Goal: Information Seeking & Learning: Learn about a topic

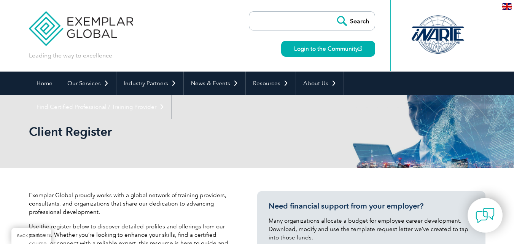
select select "[GEOGRAPHIC_DATA]"
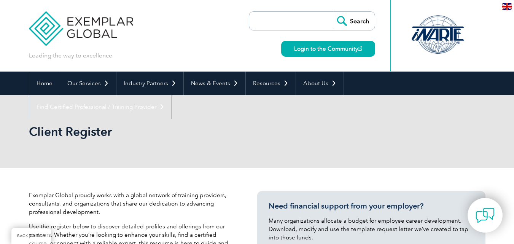
select select "[GEOGRAPHIC_DATA]"
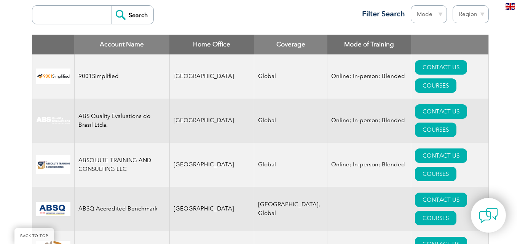
scroll to position [296, 0]
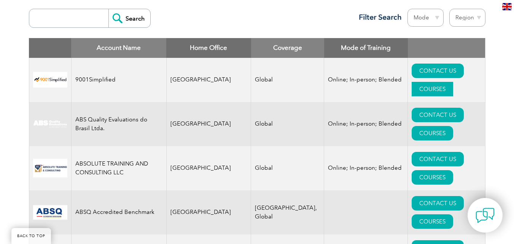
click at [450, 82] on link "COURSES" at bounding box center [431, 89] width 41 height 14
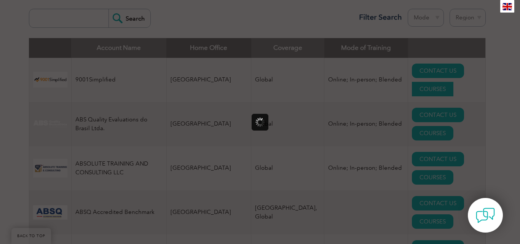
scroll to position [0, 0]
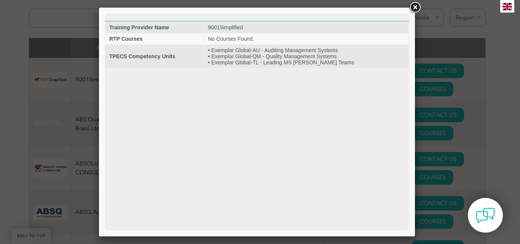
click at [413, 10] on link at bounding box center [415, 8] width 14 height 14
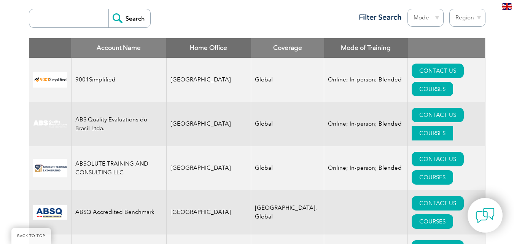
click at [453, 126] on link "COURSES" at bounding box center [431, 133] width 41 height 14
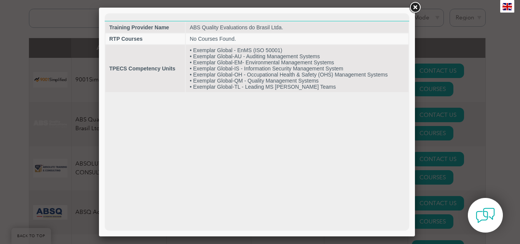
click at [417, 6] on link at bounding box center [415, 8] width 14 height 14
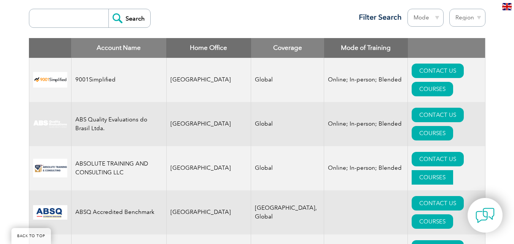
click at [453, 170] on link "COURSES" at bounding box center [431, 177] width 41 height 14
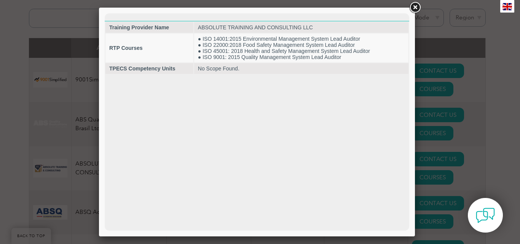
click at [416, 9] on link at bounding box center [415, 8] width 14 height 14
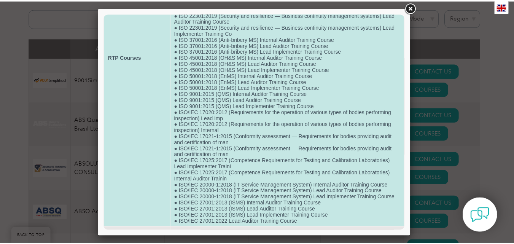
scroll to position [167, 0]
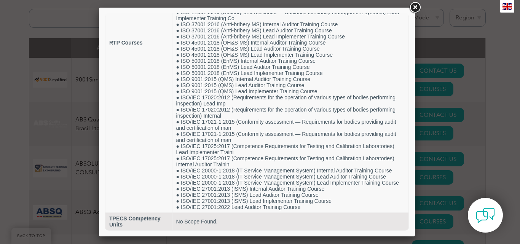
click at [412, 6] on link at bounding box center [415, 8] width 14 height 14
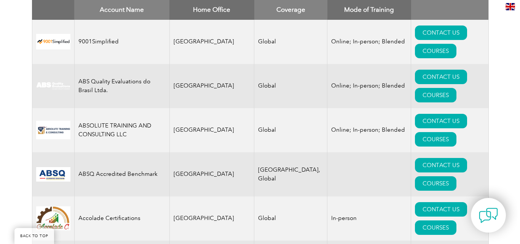
scroll to position [372, 0]
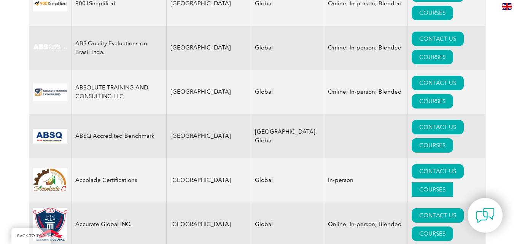
click at [453, 182] on link "COURSES" at bounding box center [431, 189] width 41 height 14
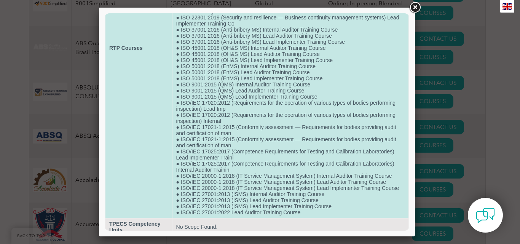
scroll to position [167, 0]
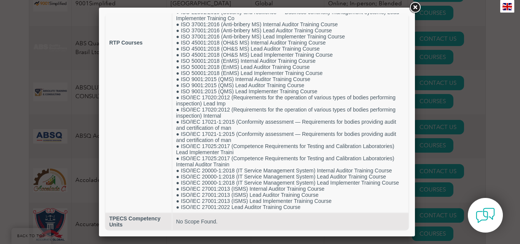
click at [414, 5] on link at bounding box center [415, 8] width 14 height 14
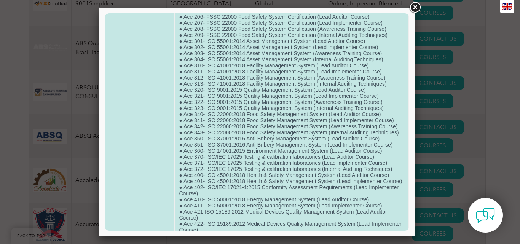
scroll to position [0, 0]
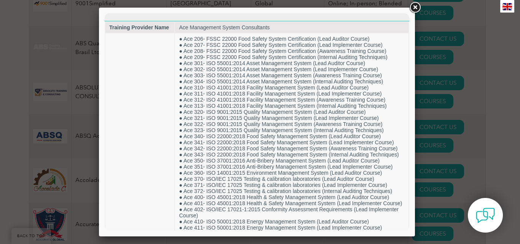
click at [416, 8] on link at bounding box center [415, 8] width 14 height 14
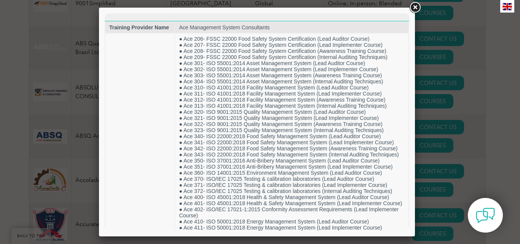
click at [414, 5] on link at bounding box center [415, 8] width 14 height 14
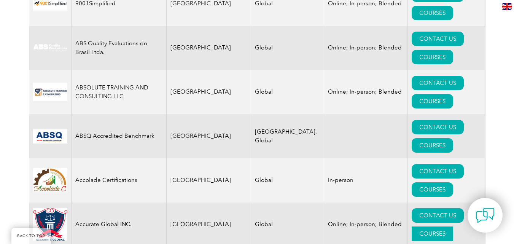
click at [453, 226] on link "COURSES" at bounding box center [431, 233] width 41 height 14
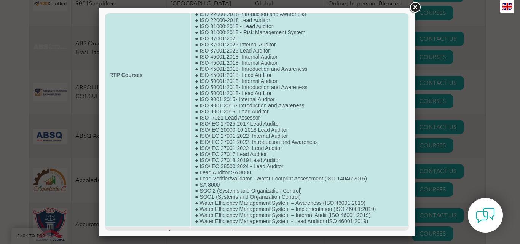
scroll to position [118, 0]
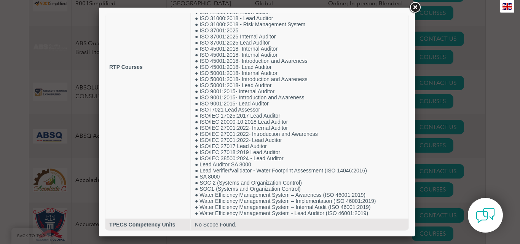
click at [416, 7] on link at bounding box center [415, 8] width 14 height 14
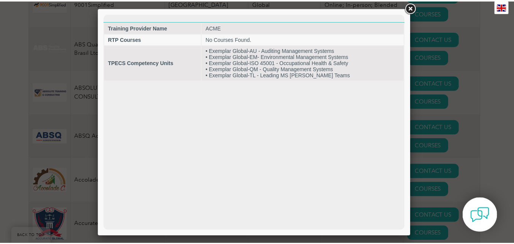
scroll to position [0, 0]
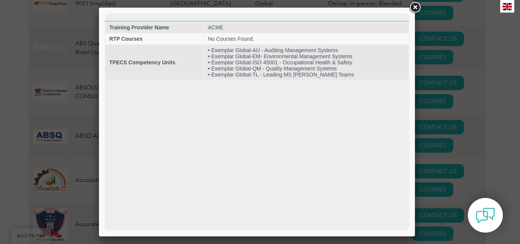
click at [413, 9] on link at bounding box center [415, 8] width 14 height 14
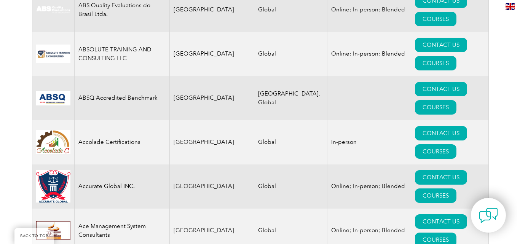
scroll to position [448, 0]
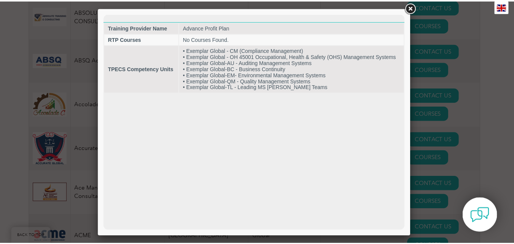
scroll to position [0, 0]
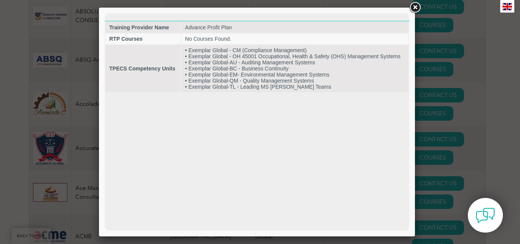
click at [412, 8] on link at bounding box center [415, 8] width 14 height 14
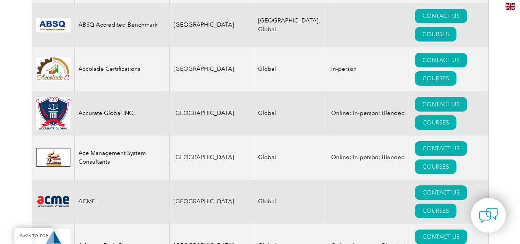
scroll to position [524, 0]
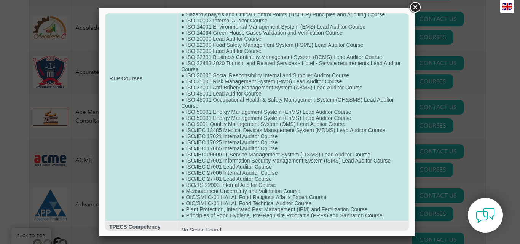
scroll to position [106, 0]
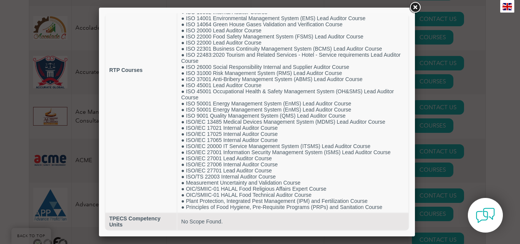
click at [416, 8] on link at bounding box center [415, 8] width 14 height 14
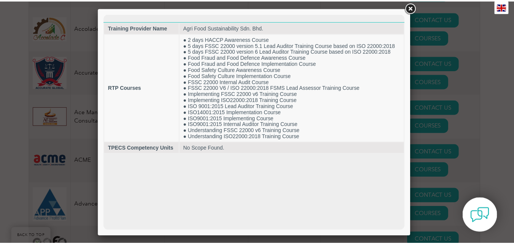
scroll to position [0, 0]
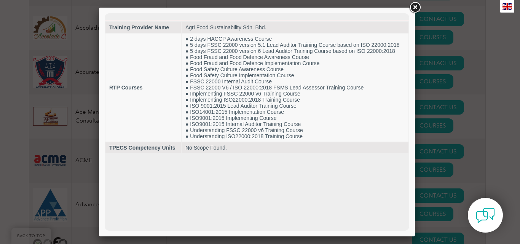
click at [415, 9] on link at bounding box center [415, 8] width 14 height 14
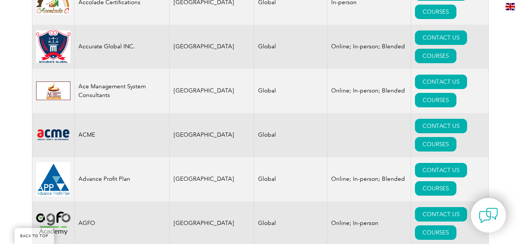
scroll to position [562, 0]
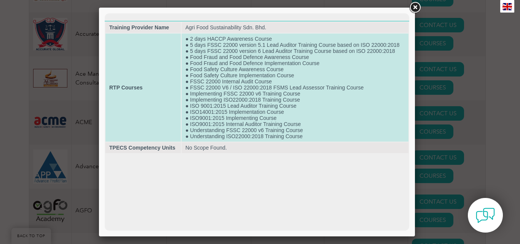
scroll to position [0, 0]
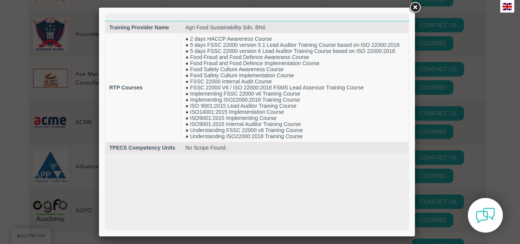
click at [416, 8] on link at bounding box center [415, 8] width 14 height 14
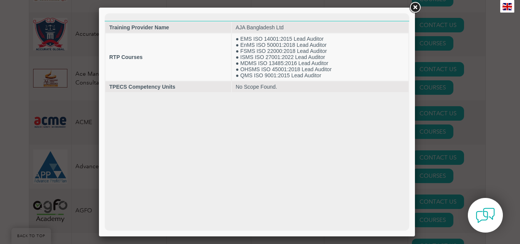
click at [415, 9] on link at bounding box center [415, 8] width 14 height 14
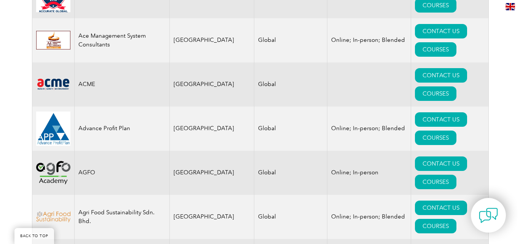
scroll to position [639, 0]
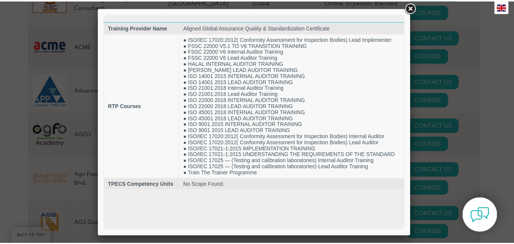
scroll to position [0, 0]
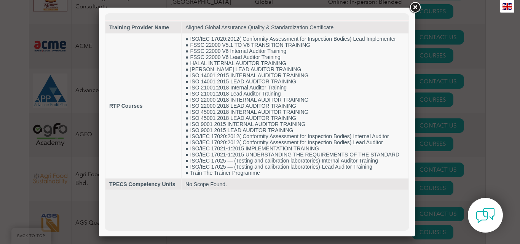
click at [415, 9] on link at bounding box center [415, 8] width 14 height 14
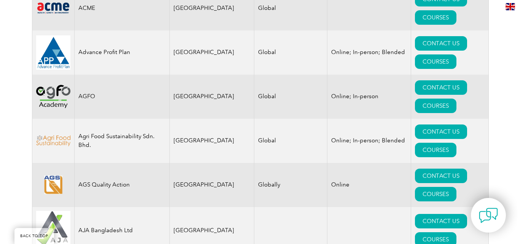
scroll to position [715, 0]
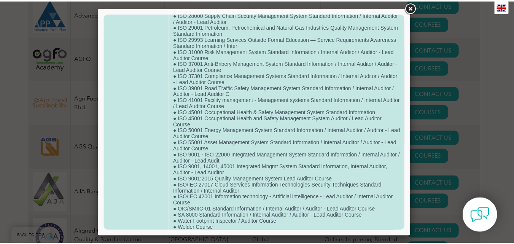
scroll to position [494, 0]
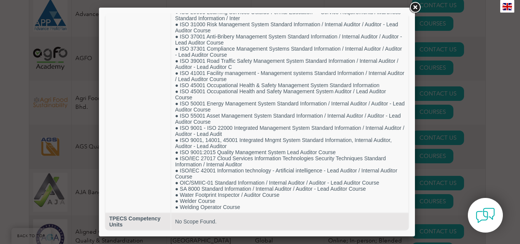
click at [416, 8] on link at bounding box center [415, 8] width 14 height 14
